Goal: Information Seeking & Learning: Learn about a topic

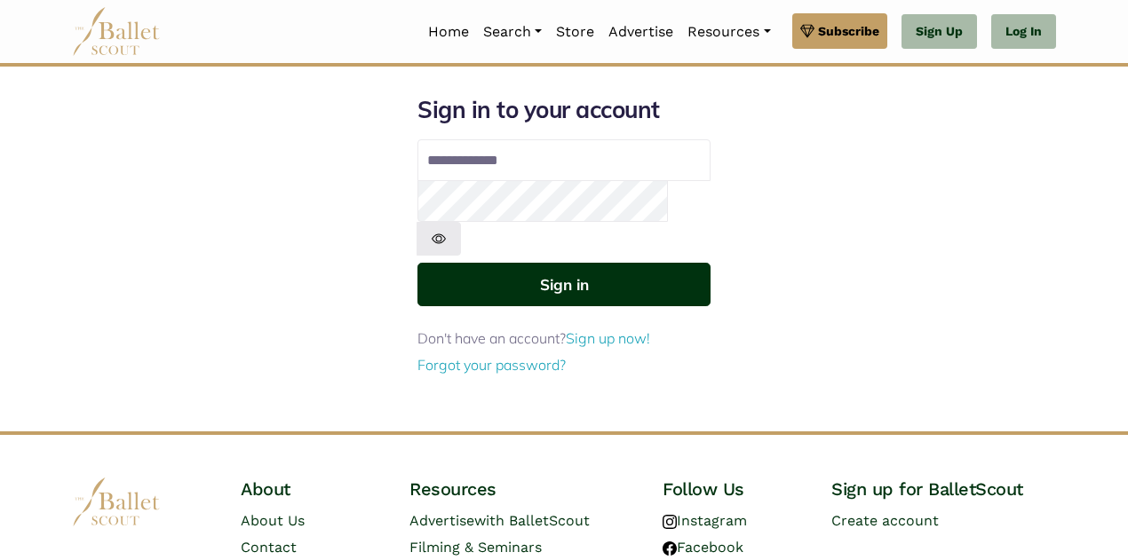
type input "**********"
click at [552, 263] on button "Sign in" at bounding box center [563, 285] width 293 height 44
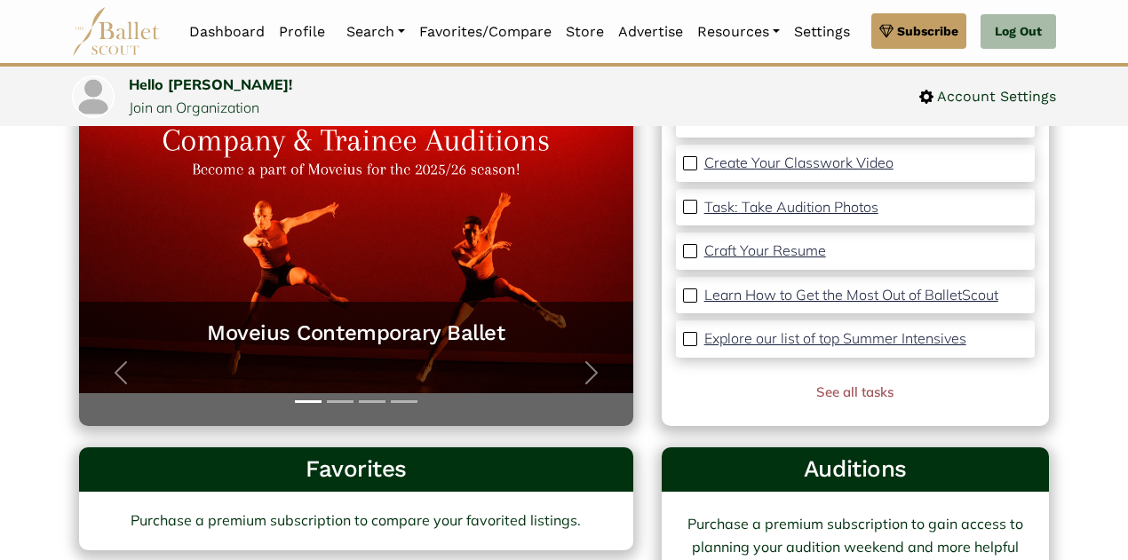
scroll to position [131, 0]
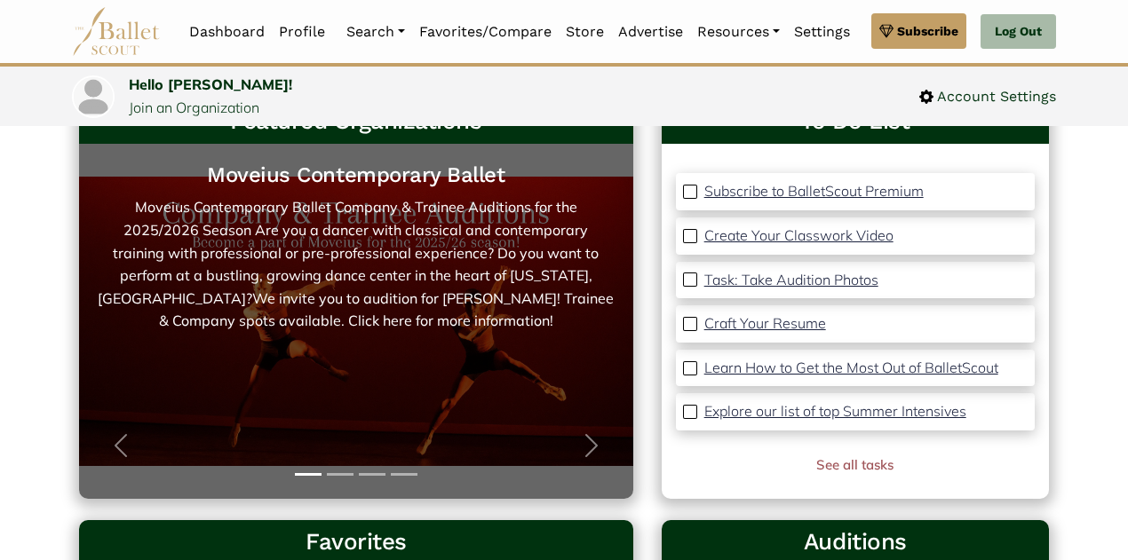
click at [383, 364] on link "Moveius Contemporary Ballet Moveius Contemporary Ballet Company & Trainee Audit…" at bounding box center [356, 322] width 519 height 320
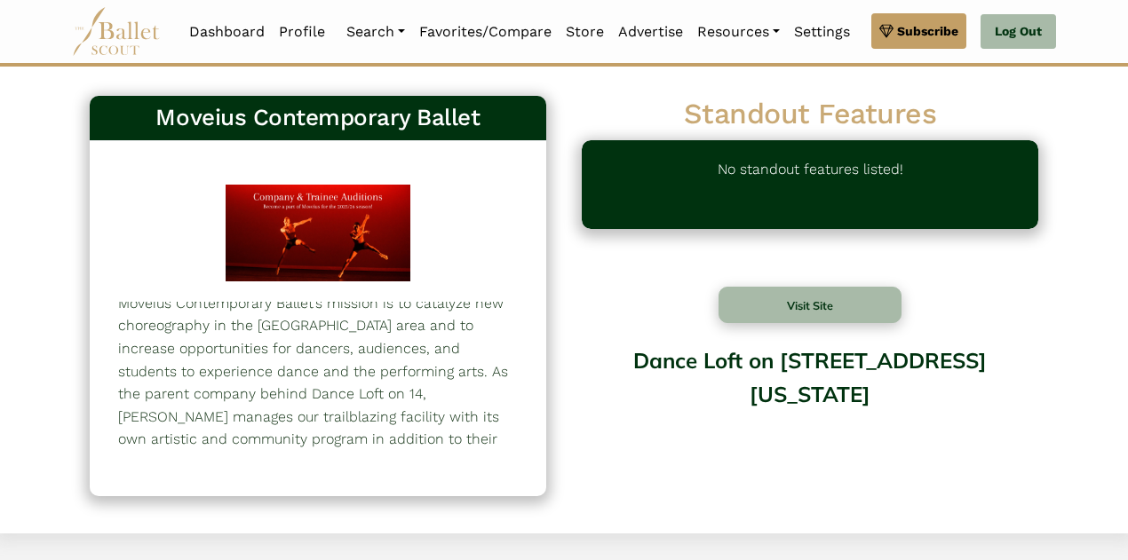
scroll to position [1, 0]
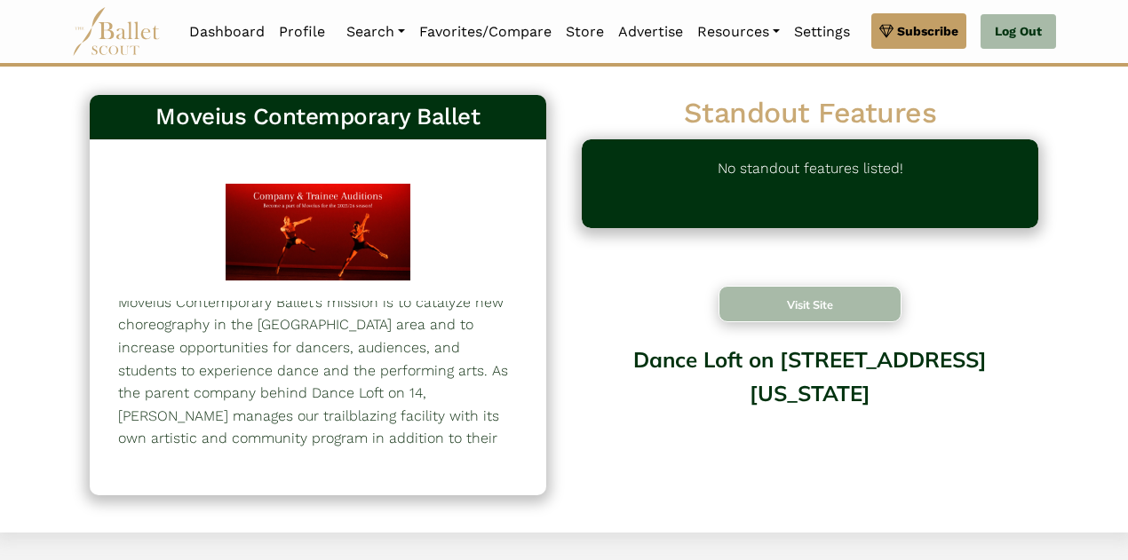
click at [796, 309] on button "Visit Site" at bounding box center [810, 304] width 183 height 36
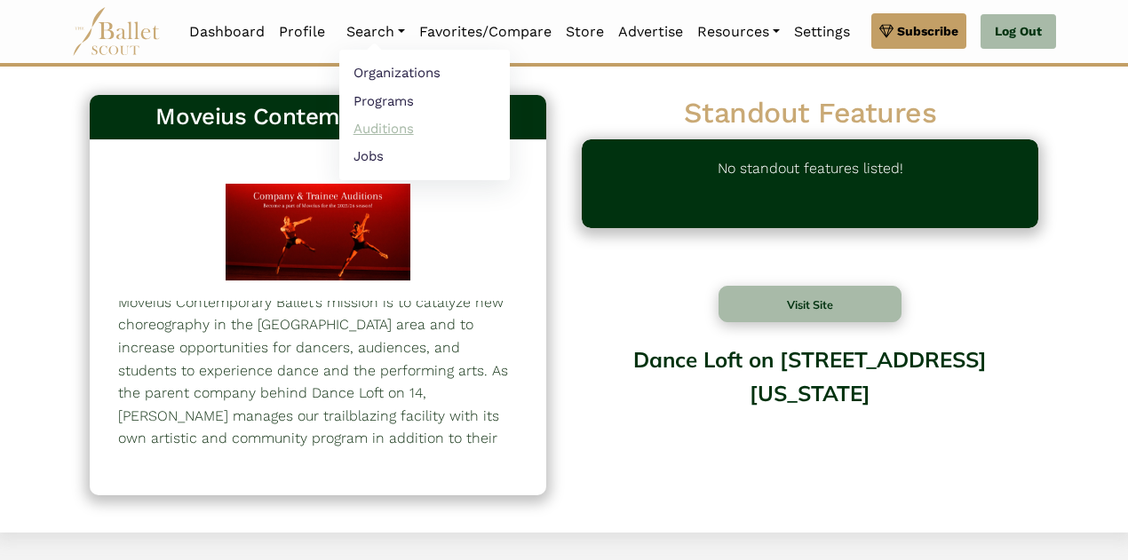
click at [368, 123] on link "Auditions" at bounding box center [424, 129] width 171 height 28
